Goal: Transaction & Acquisition: Purchase product/service

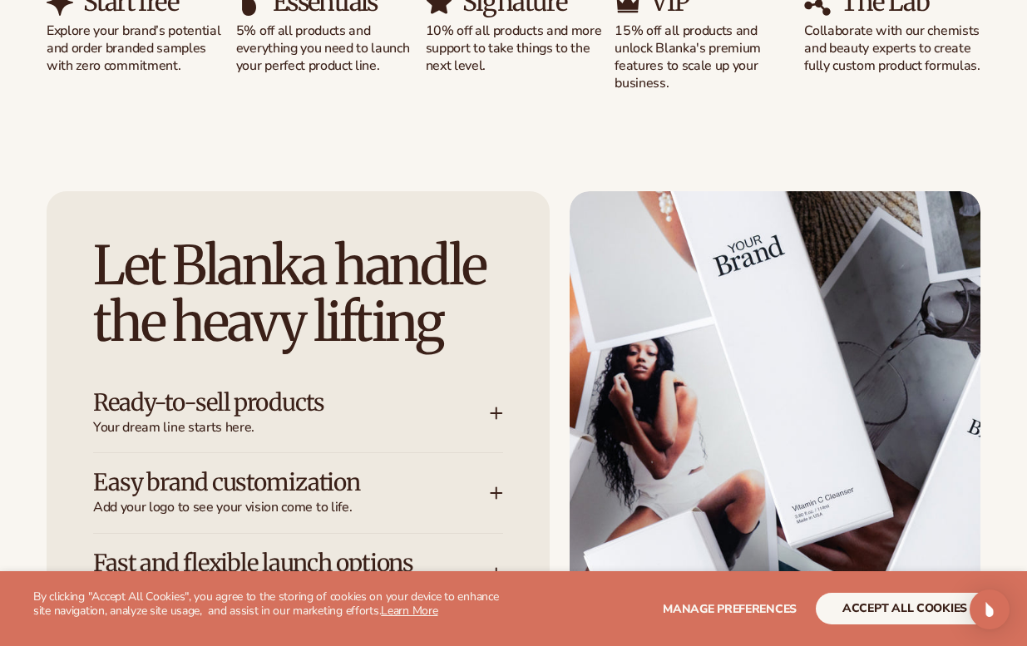
scroll to position [1829, 0]
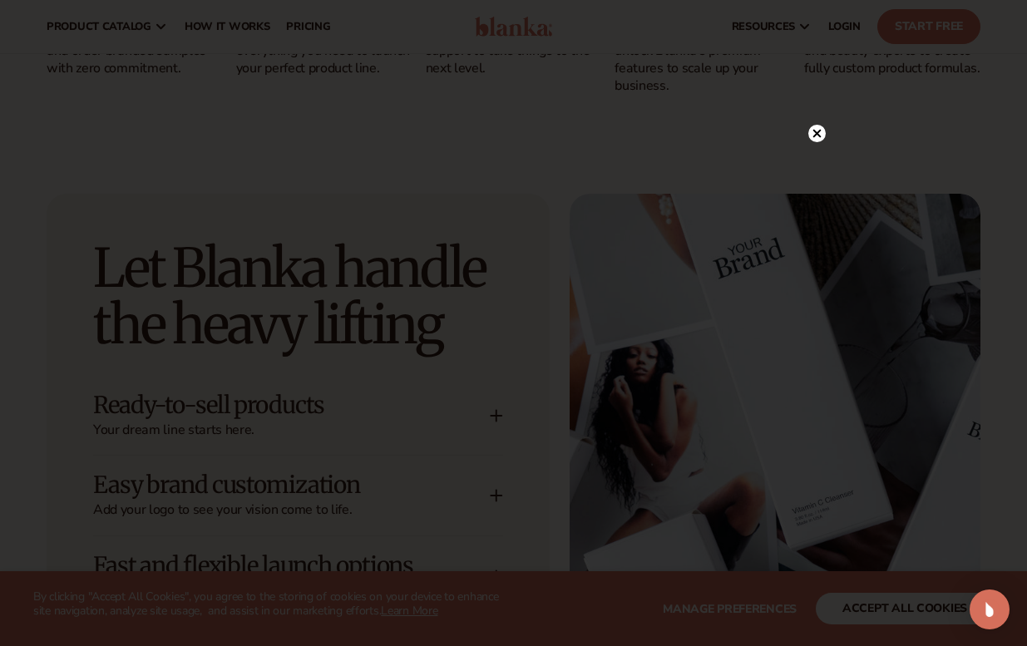
click at [823, 139] on circle at bounding box center [817, 133] width 17 height 17
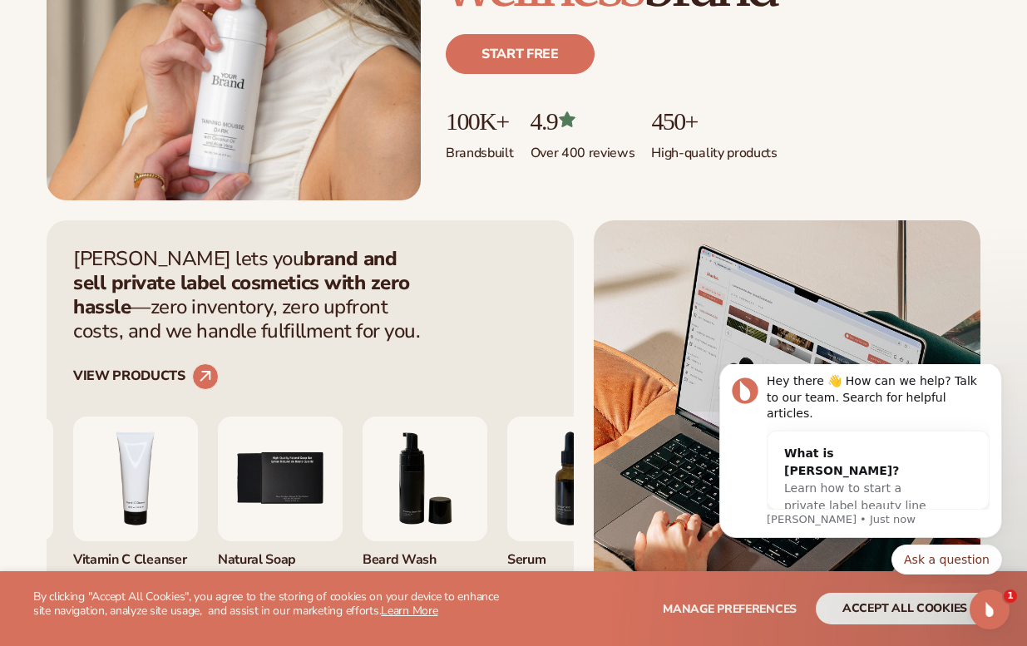
scroll to position [0, 0]
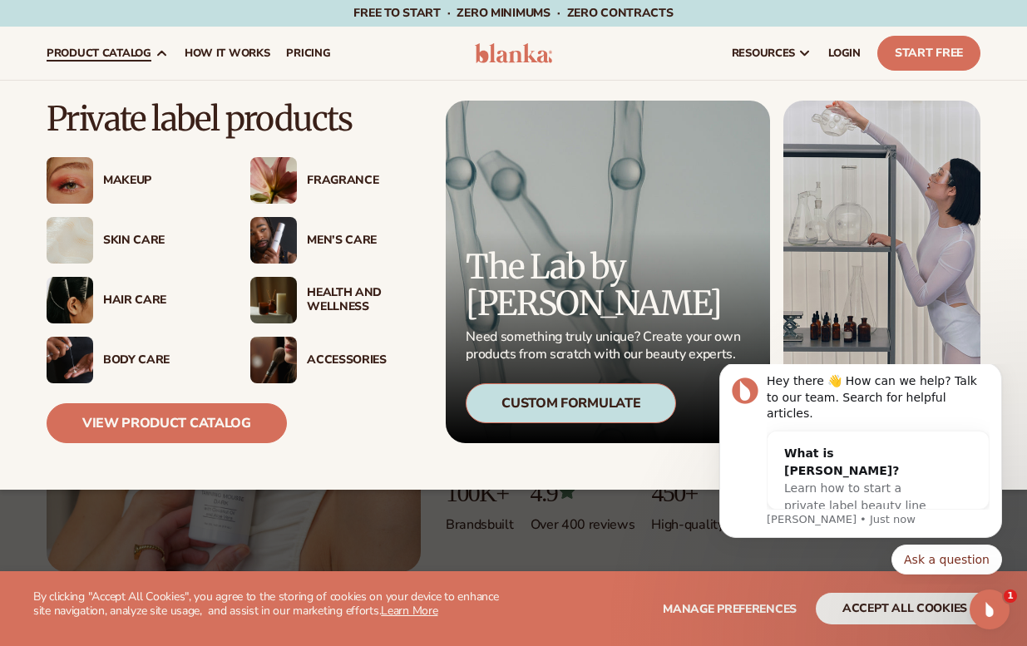
click at [147, 355] on div "Body Care" at bounding box center [160, 361] width 114 height 14
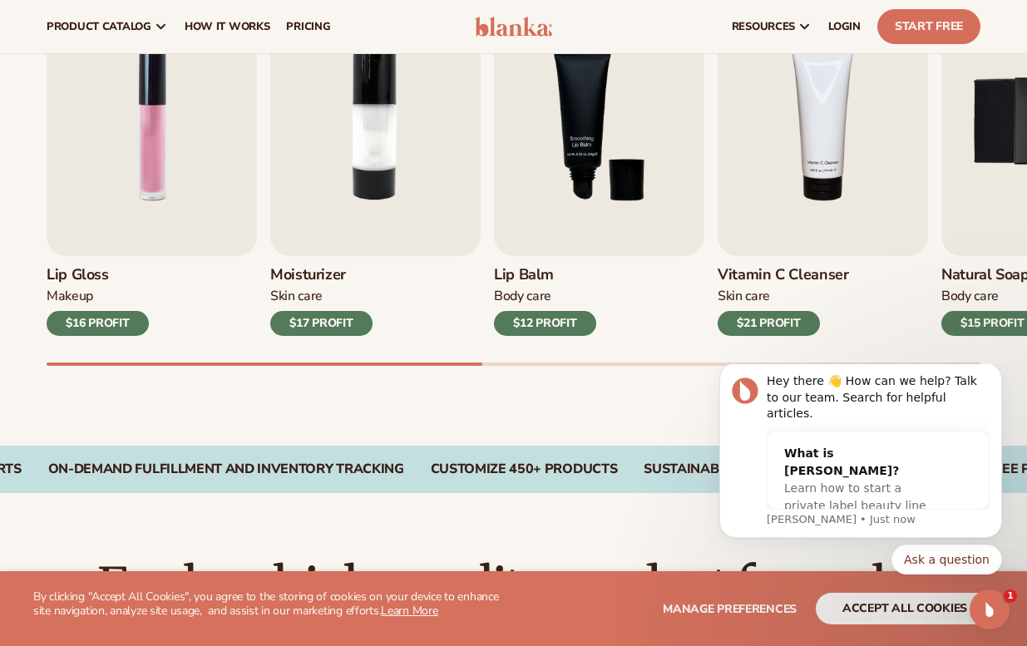
scroll to position [588, 0]
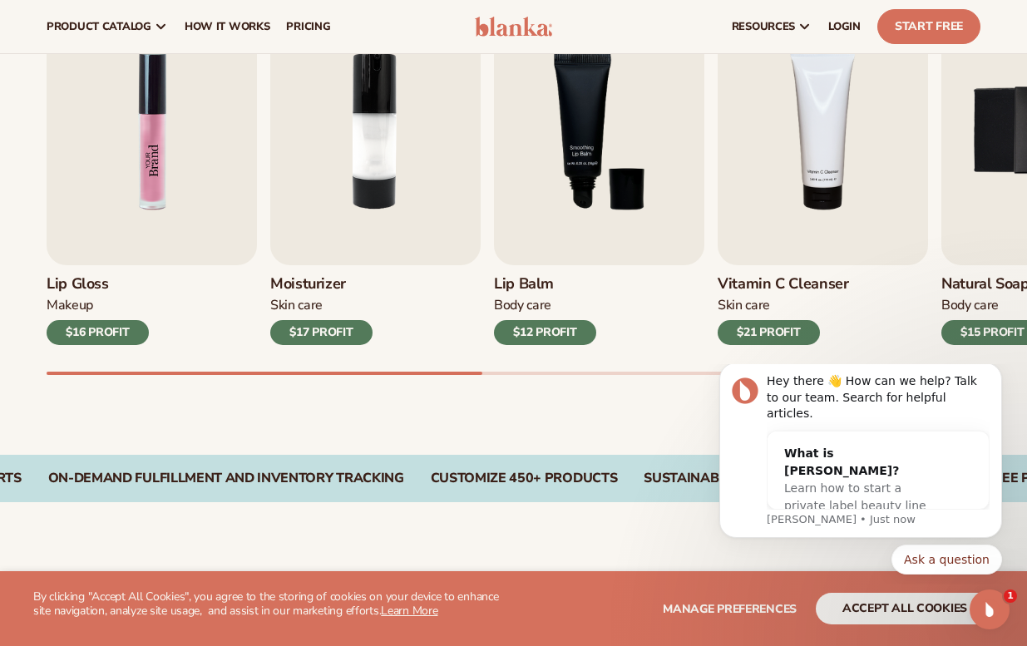
click at [159, 235] on img "1 / 9" at bounding box center [152, 131] width 210 height 269
click at [170, 225] on img "1 / 9" at bounding box center [152, 131] width 210 height 269
click at [82, 284] on h3 "Lip Gloss" at bounding box center [98, 284] width 102 height 18
